Goal: Task Accomplishment & Management: Manage account settings

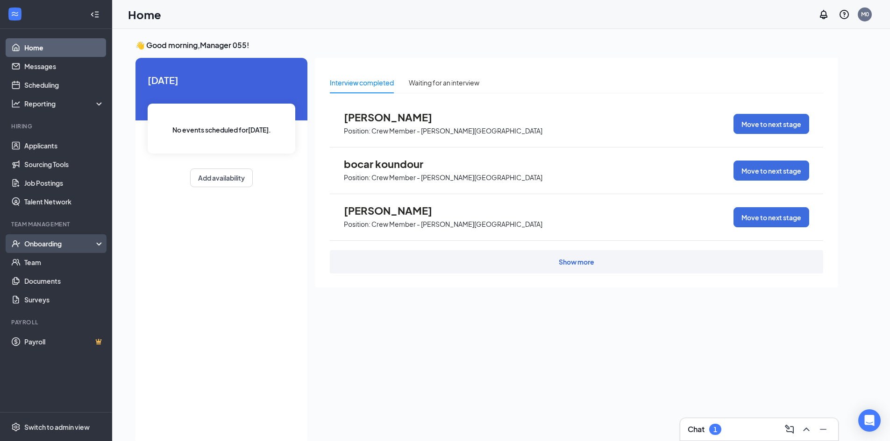
click at [57, 245] on div "Onboarding" at bounding box center [60, 243] width 72 height 9
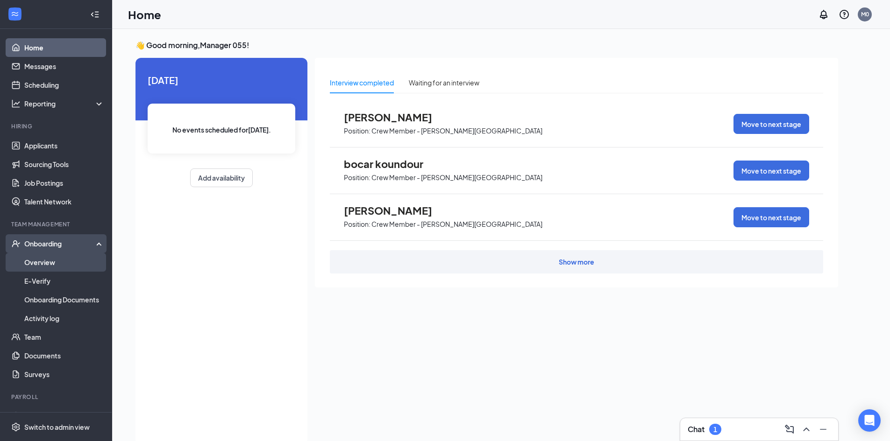
click at [48, 264] on link "Overview" at bounding box center [64, 262] width 80 height 19
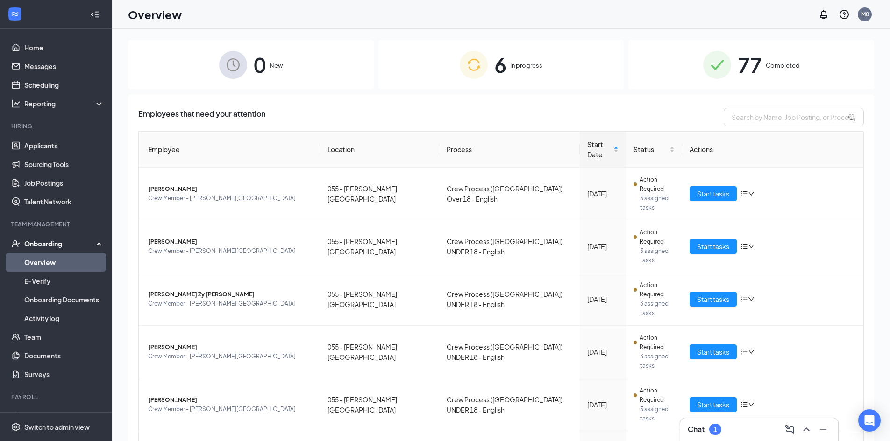
click at [476, 65] on img at bounding box center [474, 65] width 28 height 28
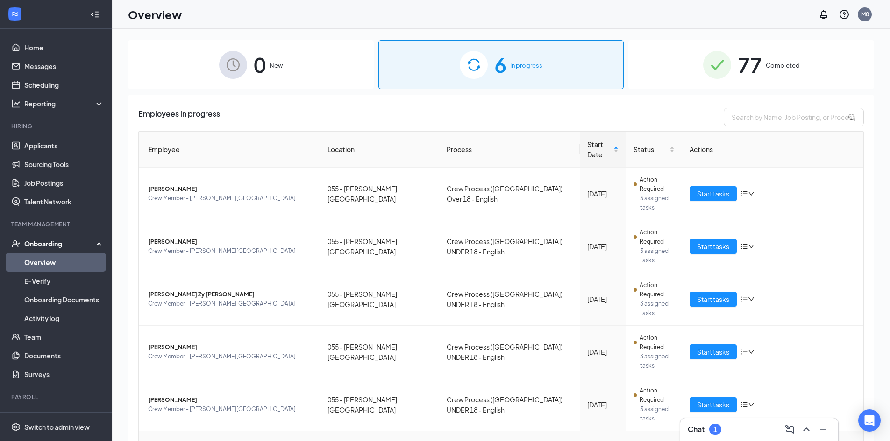
click at [759, 388] on div "Change process" at bounding box center [797, 384] width 101 height 9
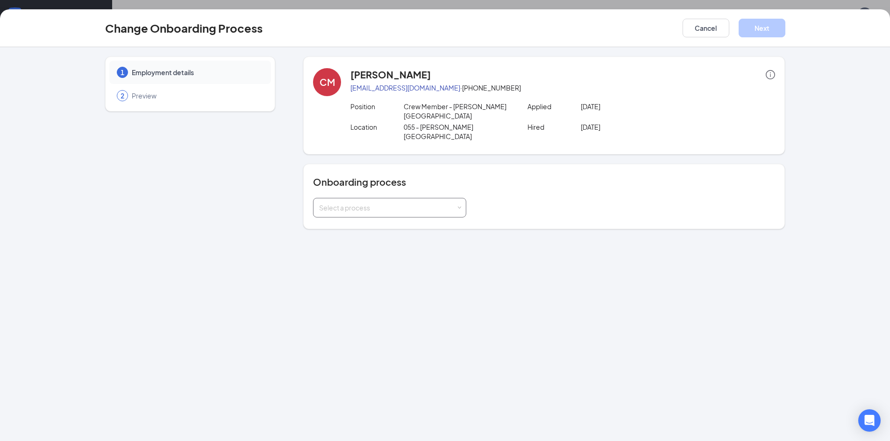
click at [449, 203] on div "Select a process" at bounding box center [387, 207] width 137 height 9
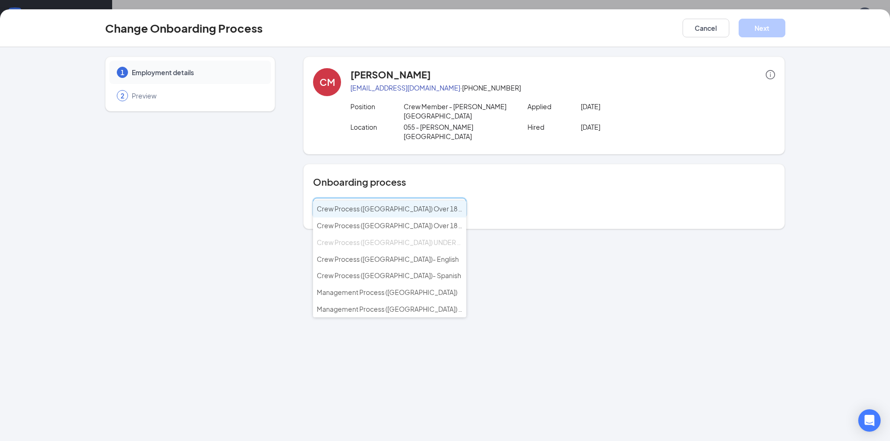
click at [540, 242] on div "1 Employment details 2 Preview [PERSON_NAME] [EMAIL_ADDRESS][DOMAIN_NAME] · [PH…" at bounding box center [445, 244] width 890 height 394
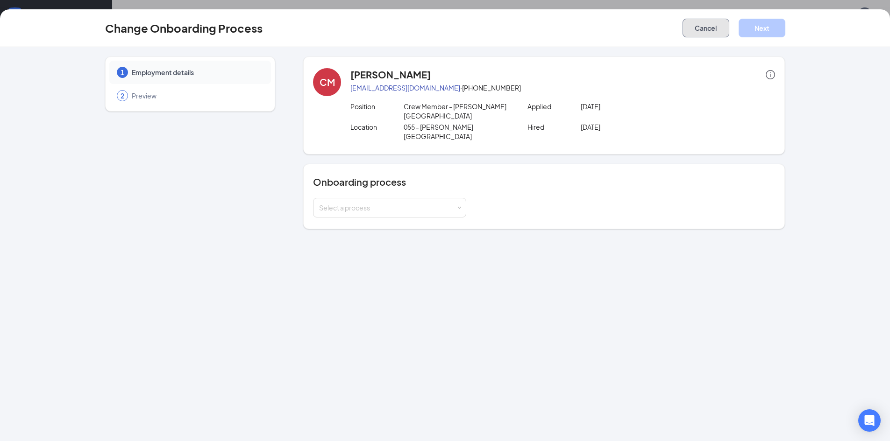
click at [715, 30] on button "Cancel" at bounding box center [706, 28] width 47 height 19
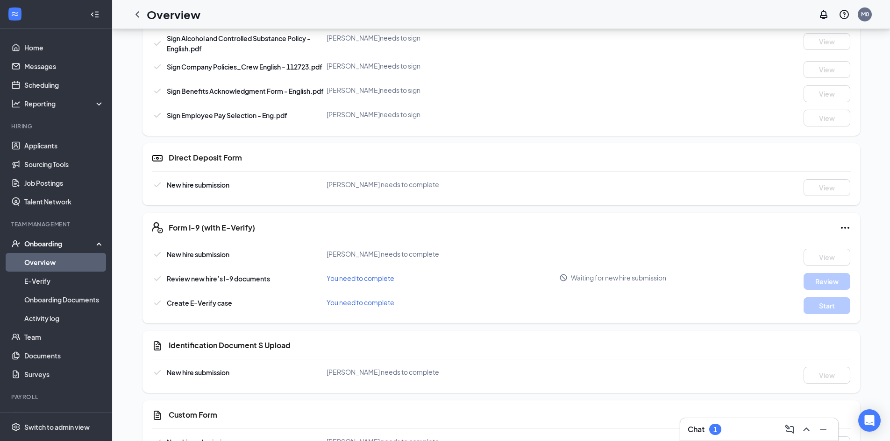
scroll to position [544, 0]
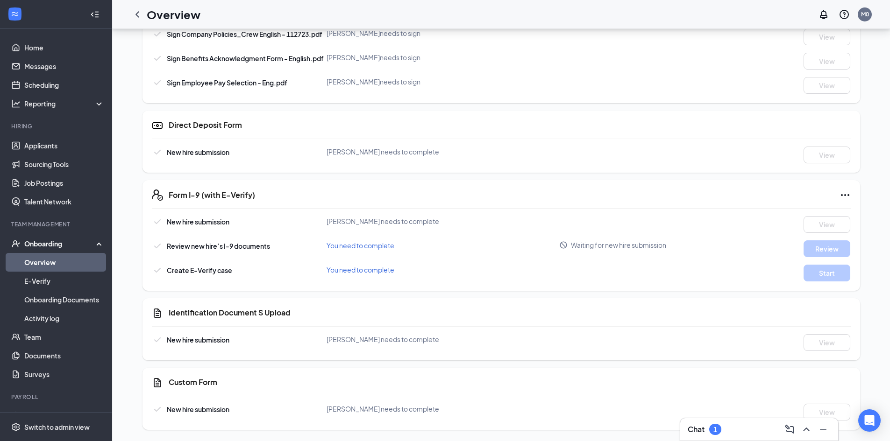
click at [709, 432] on div "Chat 1" at bounding box center [705, 429] width 34 height 11
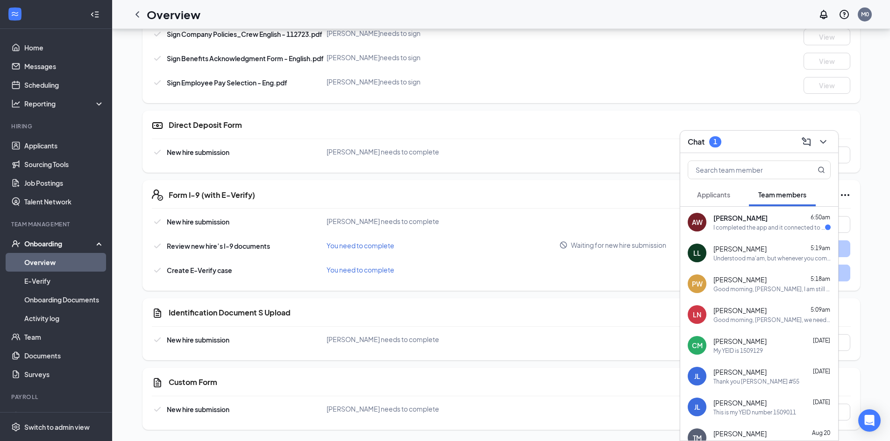
click at [720, 220] on span "[PERSON_NAME]" at bounding box center [740, 217] width 54 height 9
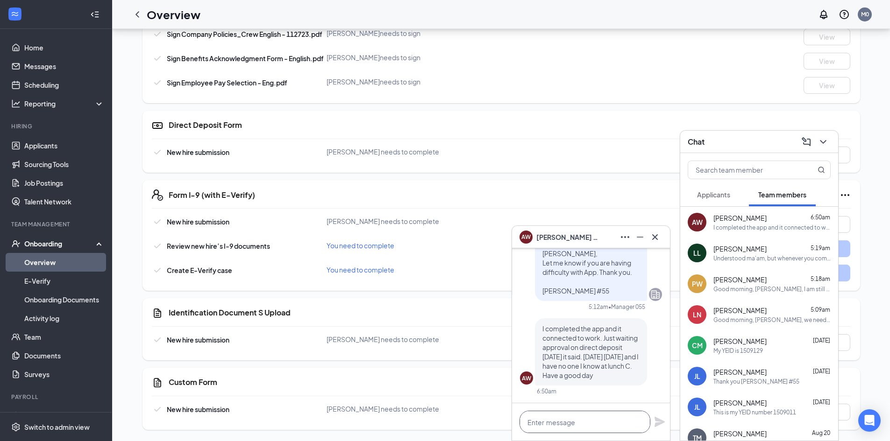
click at [549, 428] on textarea at bounding box center [584, 422] width 131 height 22
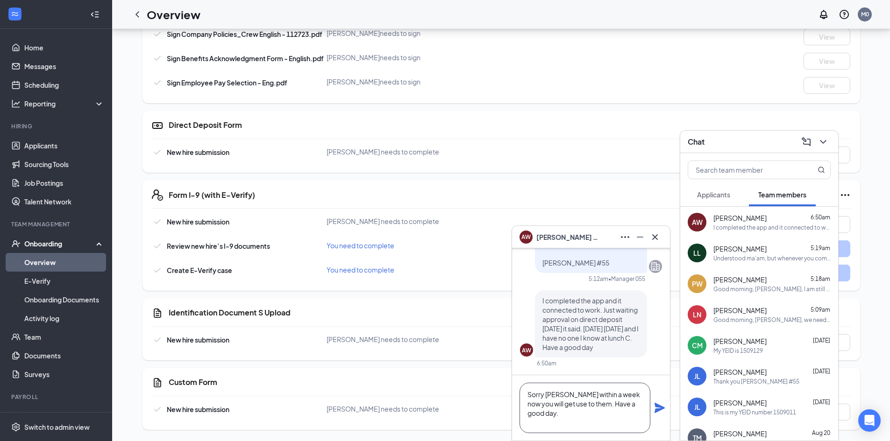
scroll to position [10, 0]
type textarea "Sorry [PERSON_NAME] within a week now you will get use to them. Have a good day…"
click at [657, 410] on icon "Plane" at bounding box center [659, 408] width 11 height 11
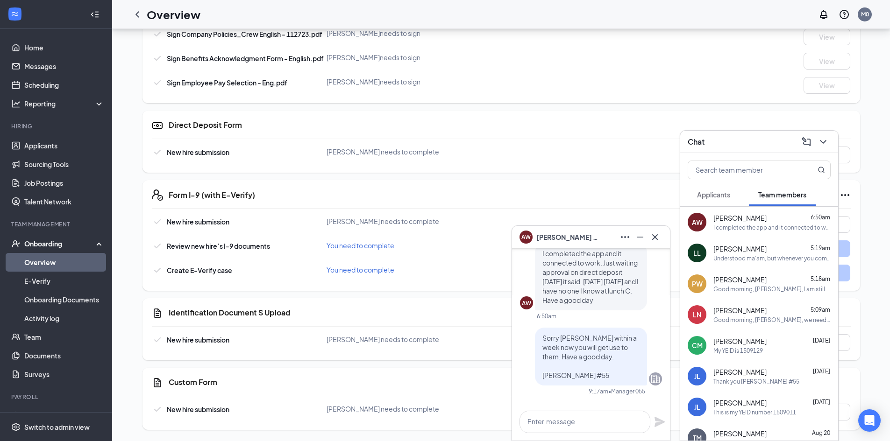
scroll to position [0, 0]
click at [654, 236] on icon "Cross" at bounding box center [655, 237] width 6 height 6
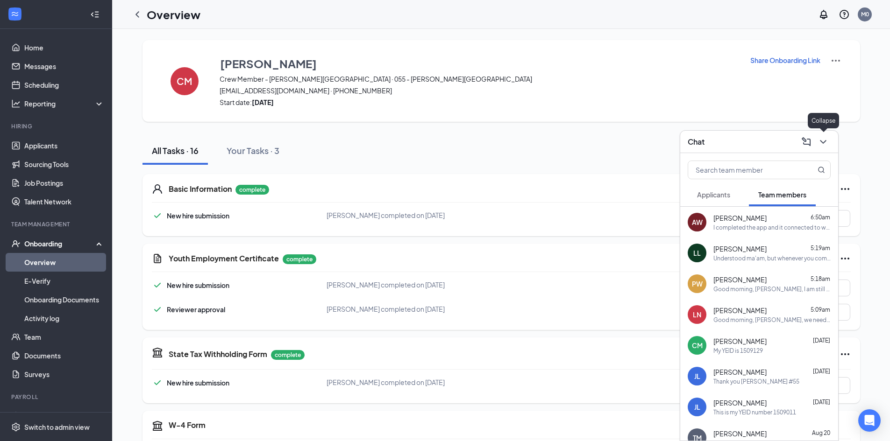
click at [827, 140] on icon "ChevronDown" at bounding box center [823, 141] width 11 height 11
